Goal: Information Seeking & Learning: Learn about a topic

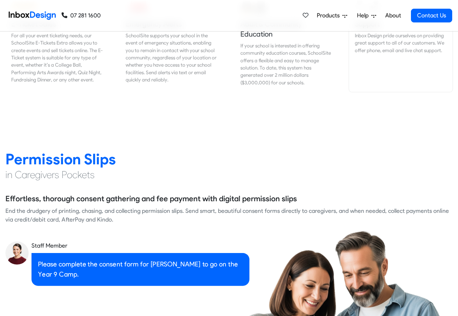
scroll to position [913, 0]
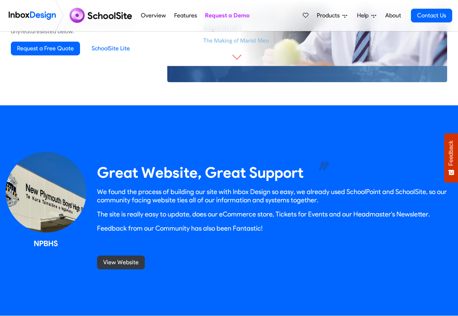
scroll to position [609, 0]
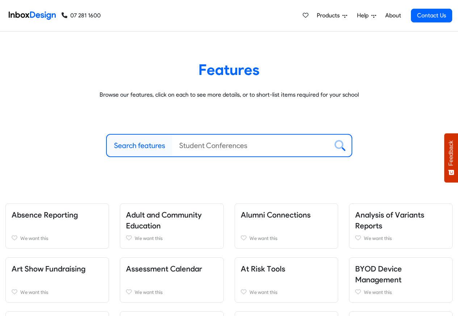
click at [328, 15] on span "Products" at bounding box center [330, 15] width 26 height 9
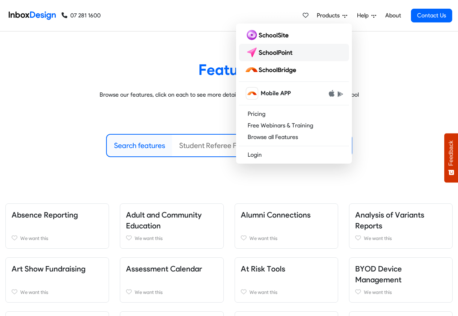
click at [267, 53] on img at bounding box center [270, 53] width 51 height 12
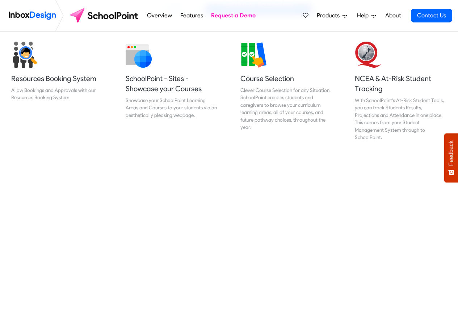
scroll to position [304, 0]
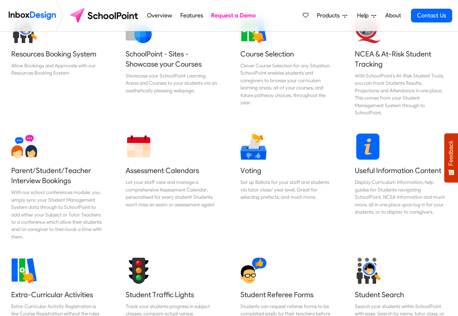
click at [163, 16] on link "Overview" at bounding box center [159, 15] width 29 height 14
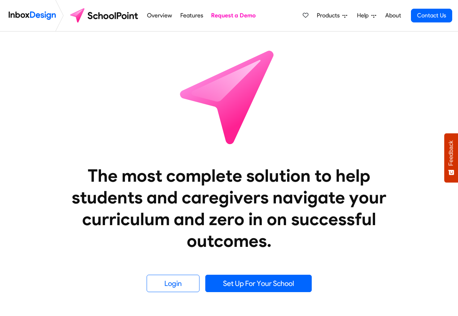
click at [229, 145] on img at bounding box center [229, 97] width 130 height 130
